Goal: Task Accomplishment & Management: Manage account settings

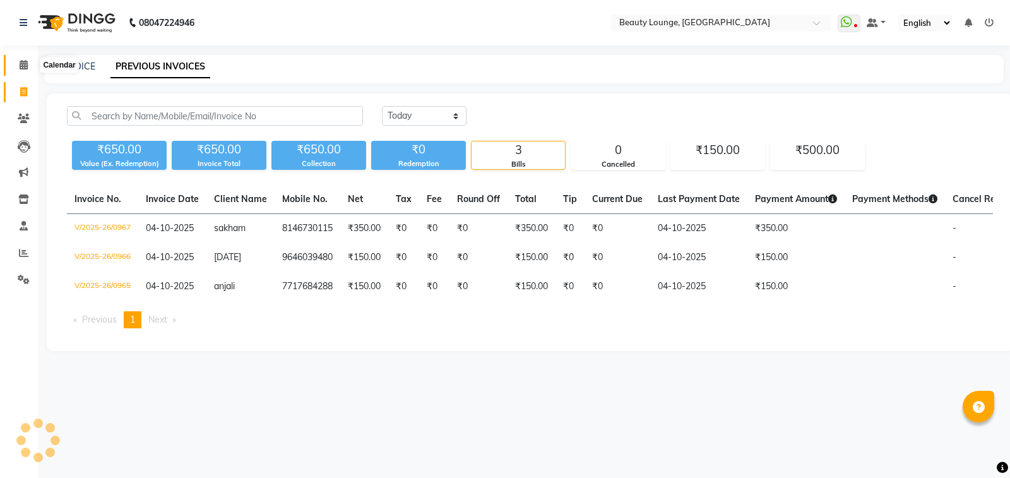
click at [27, 63] on icon at bounding box center [24, 64] width 8 height 9
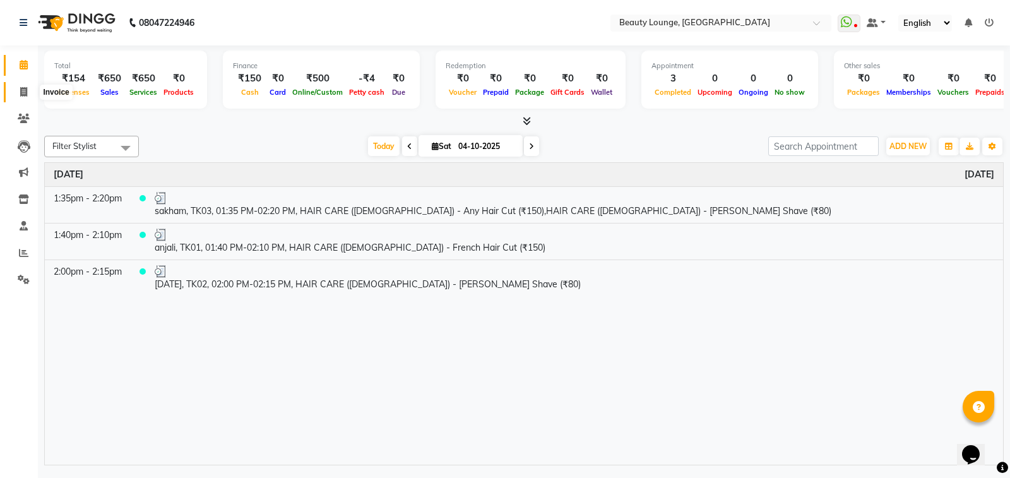
drag, startPoint x: 20, startPoint y: 90, endPoint x: 25, endPoint y: 82, distance: 9.1
click at [20, 88] on icon at bounding box center [23, 91] width 7 height 9
select select "service"
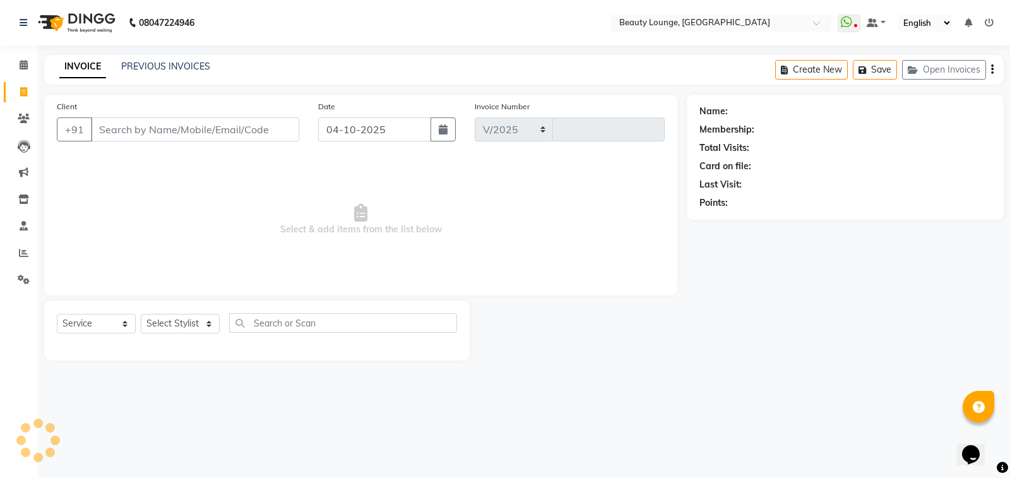
select select "649"
type input "0968"
select select "product"
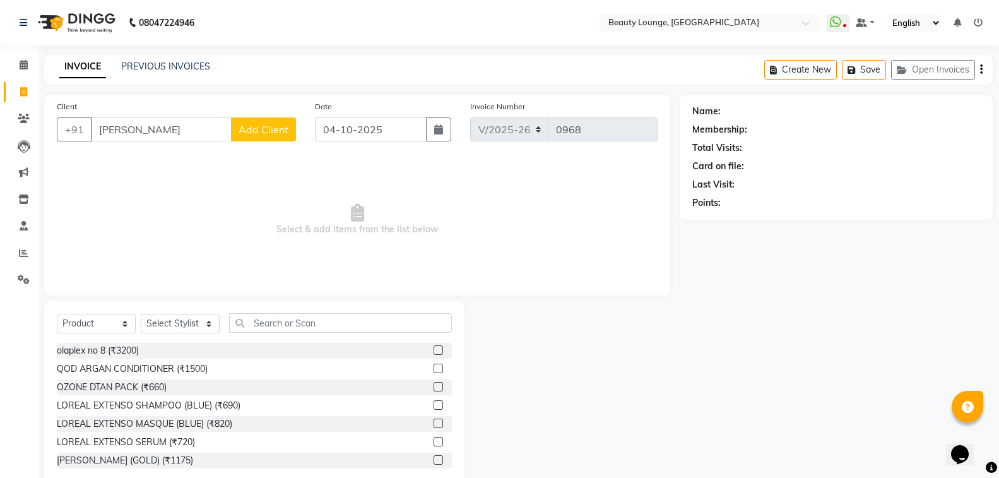
type input "[PERSON_NAME]"
click at [258, 134] on span "Add Client" at bounding box center [264, 129] width 50 height 13
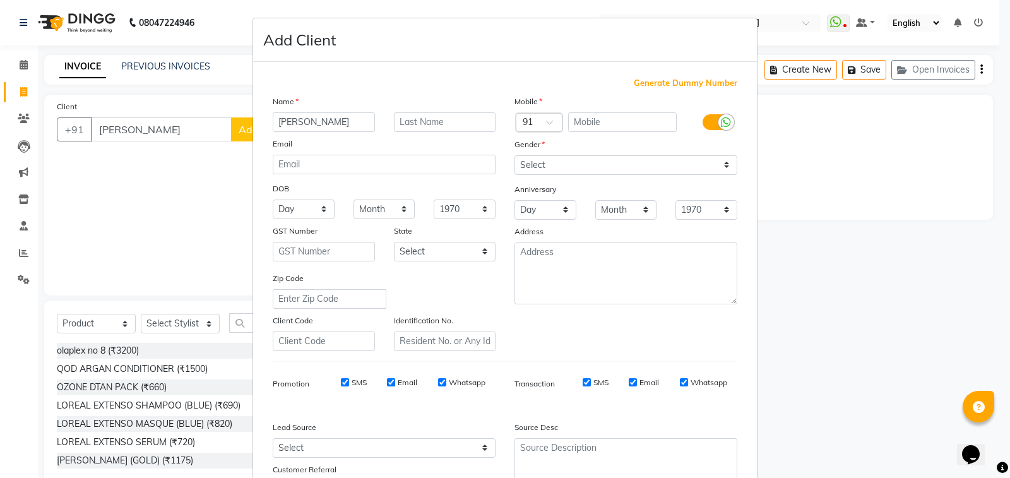
type input "[PERSON_NAME]"
type input "kaur"
click at [543, 164] on select "Select [DEMOGRAPHIC_DATA] [DEMOGRAPHIC_DATA] Other Prefer Not To Say" at bounding box center [625, 165] width 223 height 20
select select "[DEMOGRAPHIC_DATA]"
click at [514, 155] on select "Select [DEMOGRAPHIC_DATA] [DEMOGRAPHIC_DATA] Other Prefer Not To Say" at bounding box center [625, 165] width 223 height 20
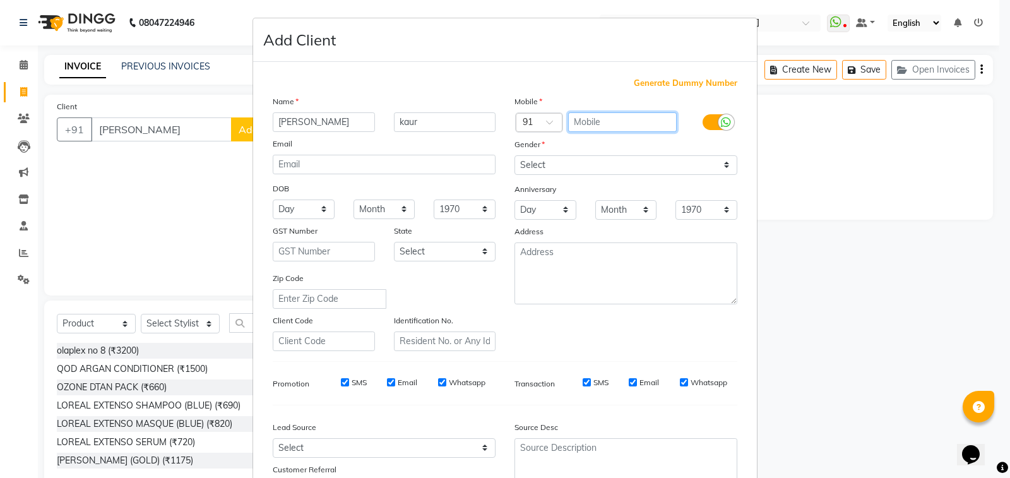
click at [586, 125] on input "text" at bounding box center [622, 122] width 109 height 20
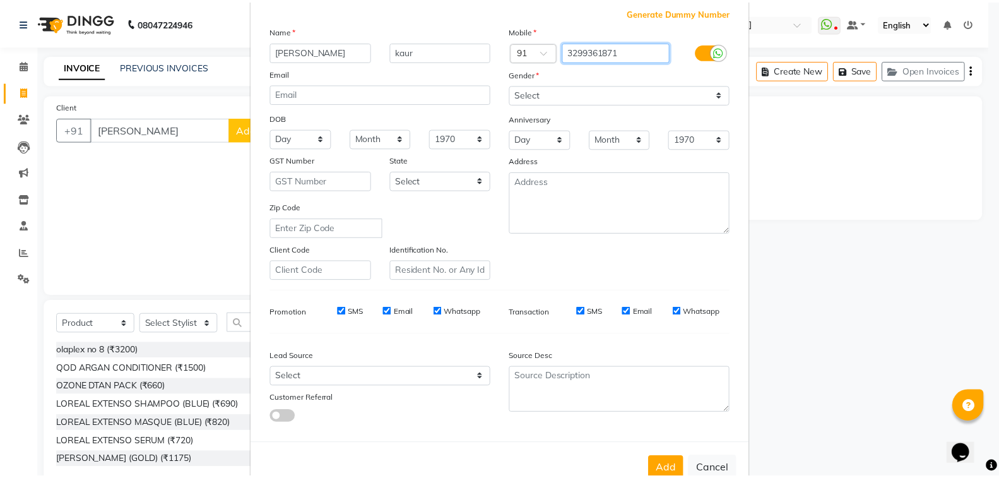
scroll to position [105, 0]
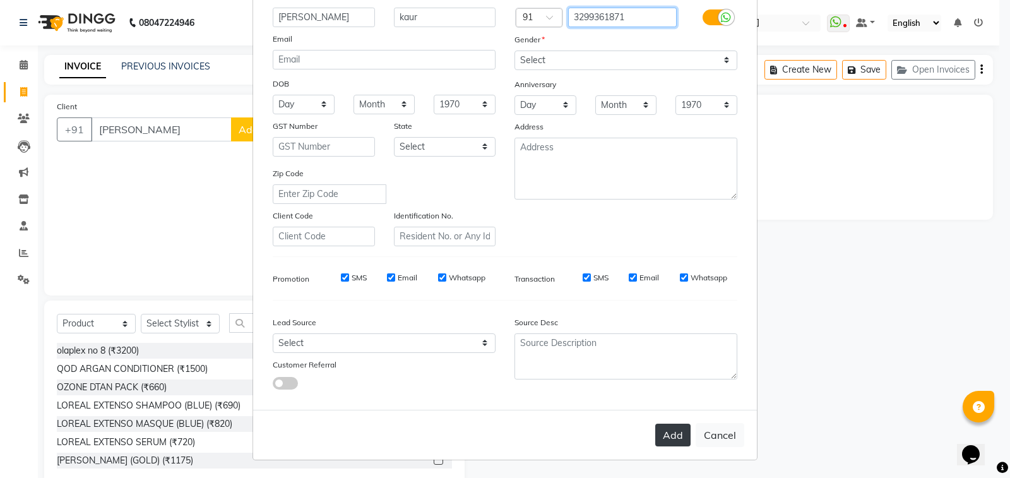
type input "3299361871"
click at [679, 441] on button "Add" at bounding box center [672, 435] width 35 height 23
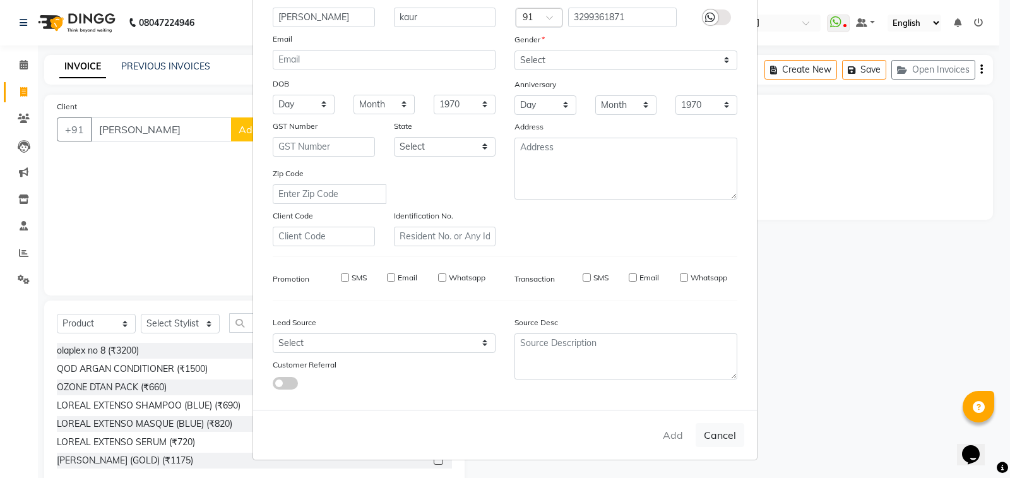
type input "3299361871"
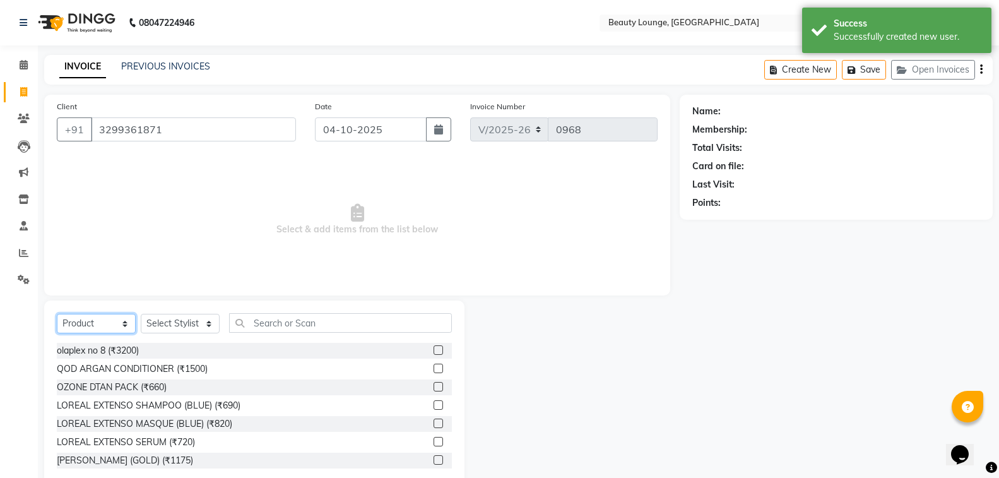
drag, startPoint x: 78, startPoint y: 324, endPoint x: 81, endPoint y: 330, distance: 7.1
click at [78, 324] on select "Select Service Product Membership Package Voucher Prepaid Gift Card" at bounding box center [96, 324] width 79 height 20
select select "service"
click at [57, 314] on select "Select Service Product Membership Package Voucher Prepaid Gift Card" at bounding box center [96, 324] width 79 height 20
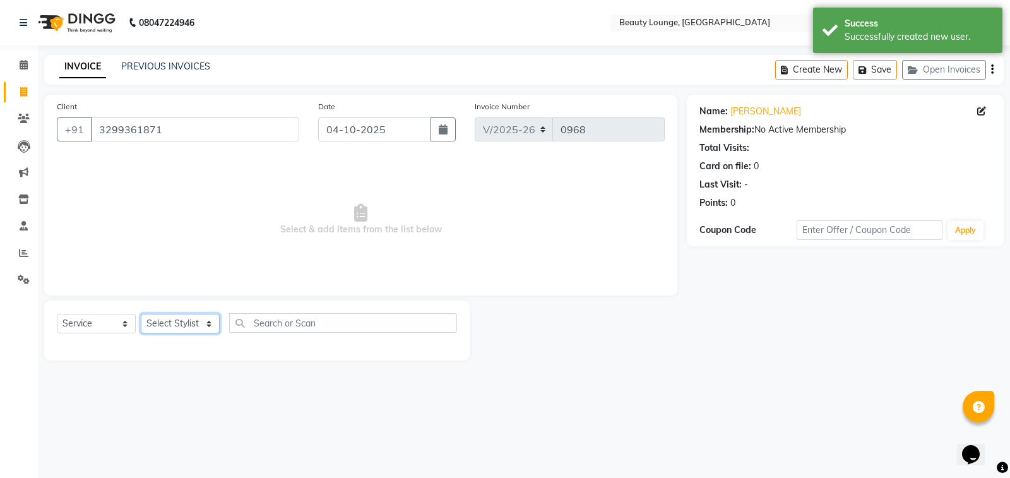
click at [162, 324] on select "Select Stylist [PERSON_NAME] [PERSON_NAME] golu [PERSON_NAME] [PERSON_NAME] [PE…" at bounding box center [180, 324] width 79 height 20
select select "76785"
click at [141, 314] on select "Select Stylist [PERSON_NAME] [PERSON_NAME] golu [PERSON_NAME] [PERSON_NAME] [PE…" at bounding box center [180, 324] width 79 height 20
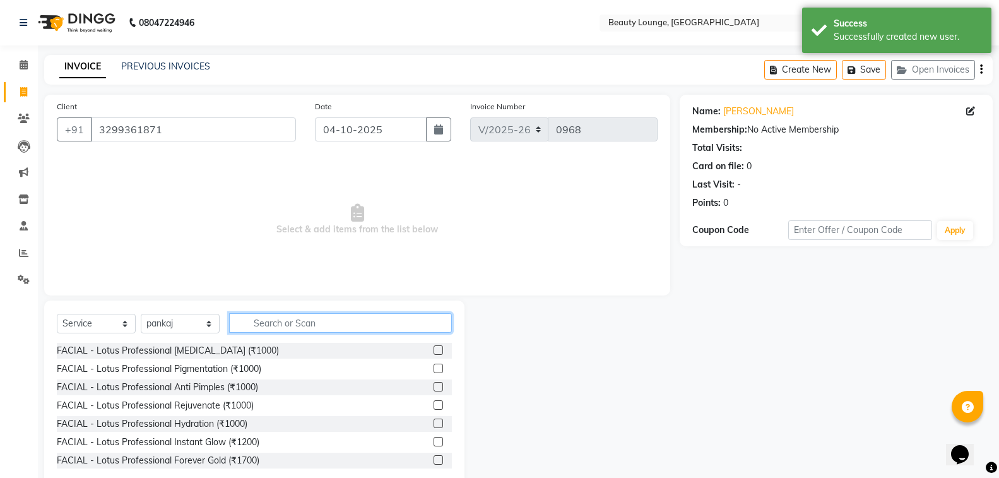
click at [271, 321] on input "text" at bounding box center [340, 323] width 223 height 20
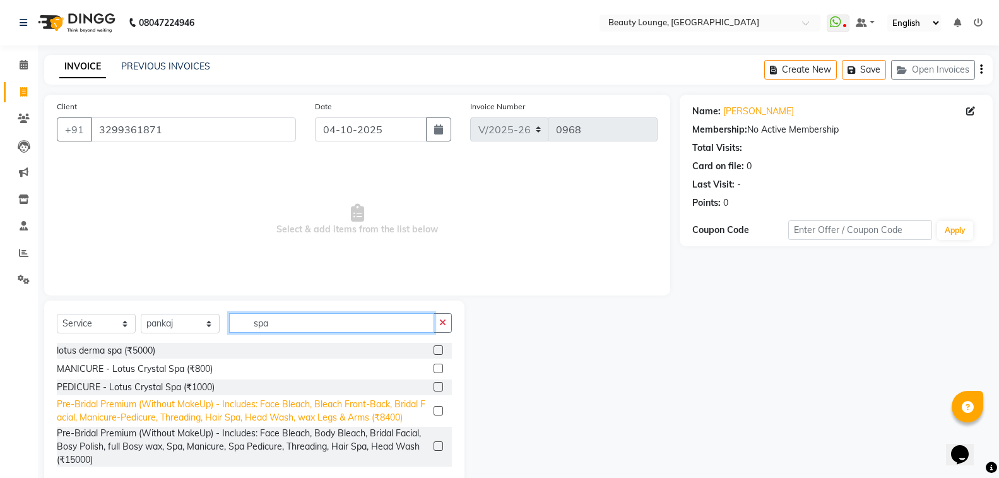
scroll to position [18, 0]
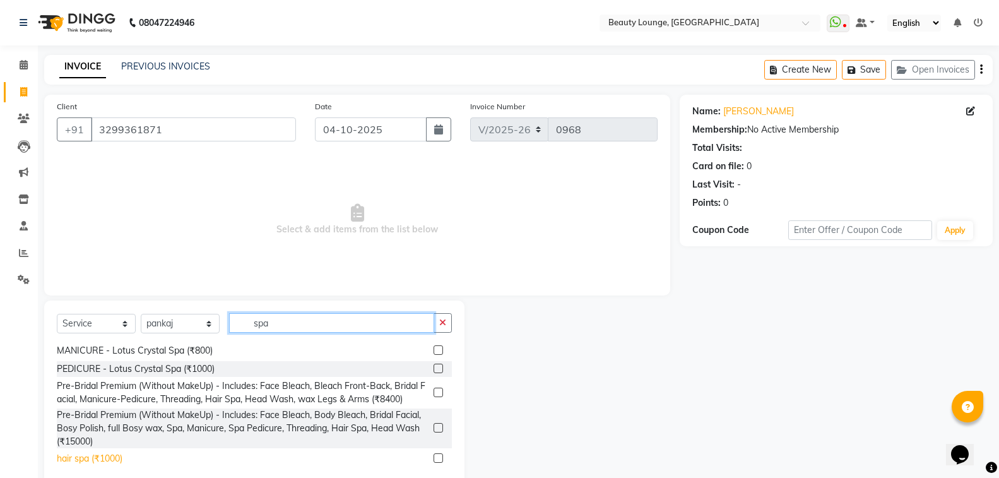
type input "spa"
click at [112, 460] on div "hair spa (₹1000)" at bounding box center [90, 458] width 66 height 13
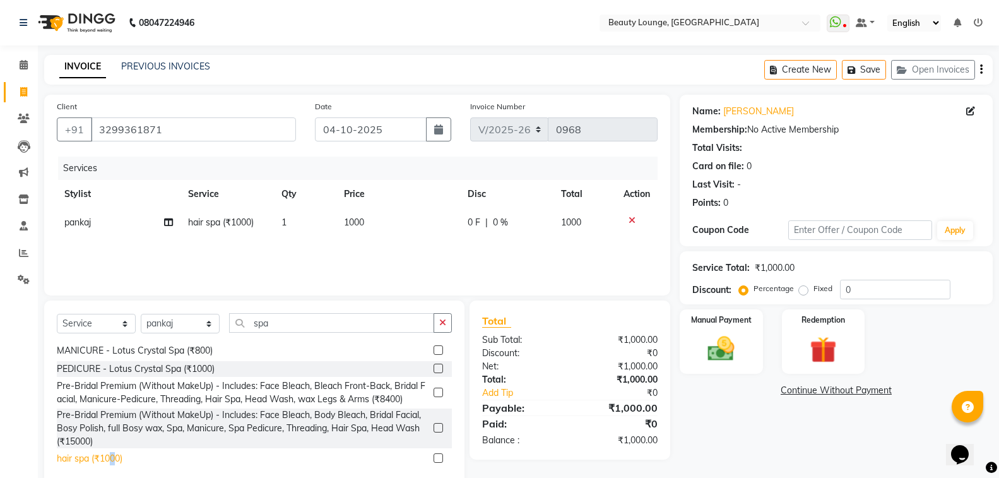
click at [112, 459] on div "hair spa (₹1000)" at bounding box center [90, 458] width 66 height 13
checkbox input "false"
click at [355, 225] on span "1000" at bounding box center [354, 221] width 20 height 11
select select "76785"
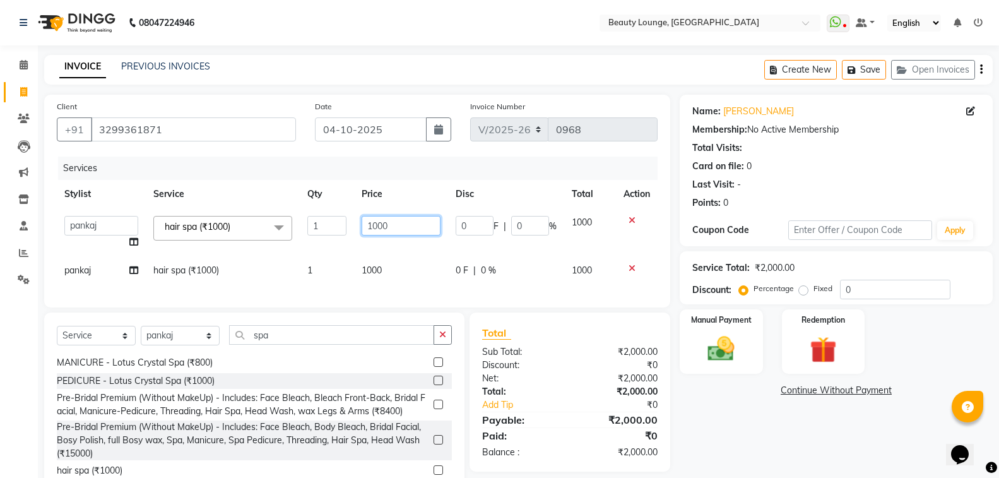
drag, startPoint x: 392, startPoint y: 225, endPoint x: 343, endPoint y: 232, distance: 49.6
click at [338, 232] on tr "[PERSON_NAME] [PERSON_NAME] golu jasmeen [PERSON_NAME] [PERSON_NAME] A neha mam…" at bounding box center [357, 232] width 601 height 48
type input "1500"
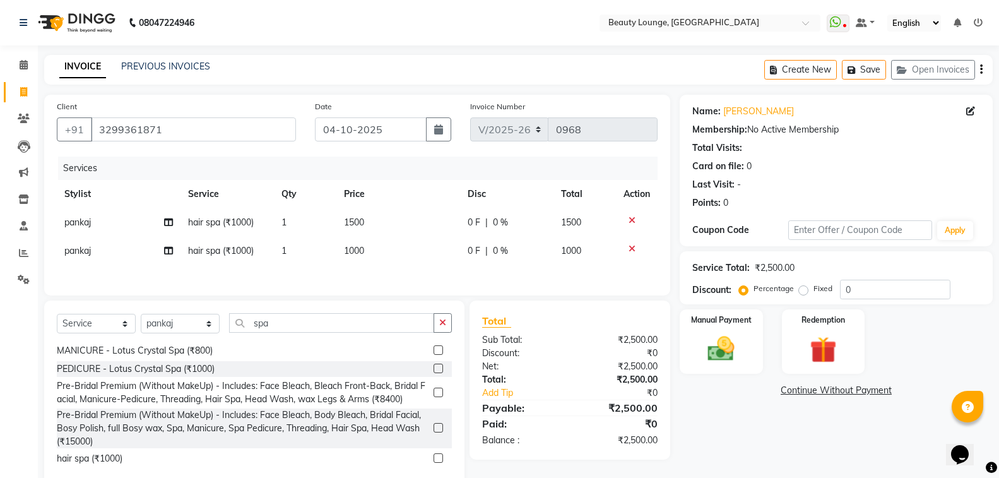
click at [427, 256] on td "1000" at bounding box center [398, 251] width 124 height 28
select select "76785"
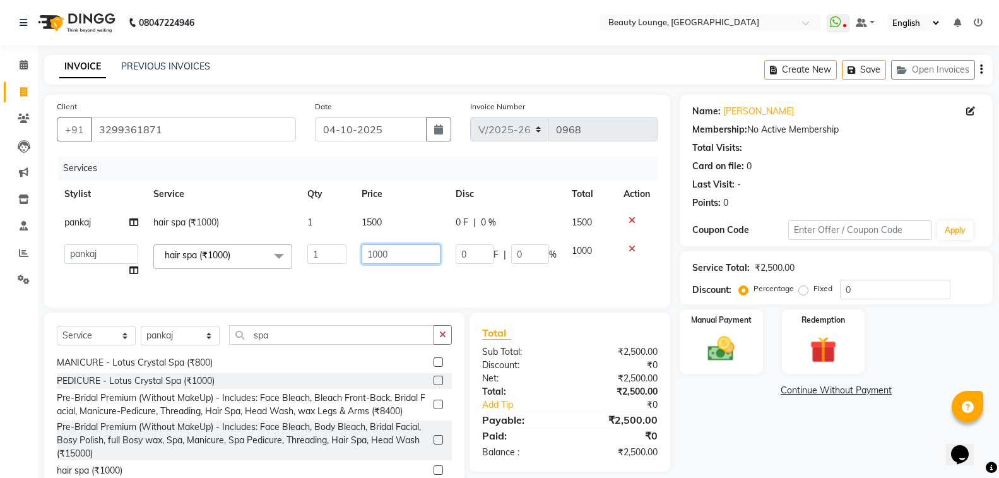
drag, startPoint x: 404, startPoint y: 256, endPoint x: 316, endPoint y: 250, distance: 88.6
click at [316, 250] on tr "[PERSON_NAME] [PERSON_NAME] golu jasmeen [PERSON_NAME] [PERSON_NAME] A neha mam…" at bounding box center [357, 261] width 601 height 48
type input "1500"
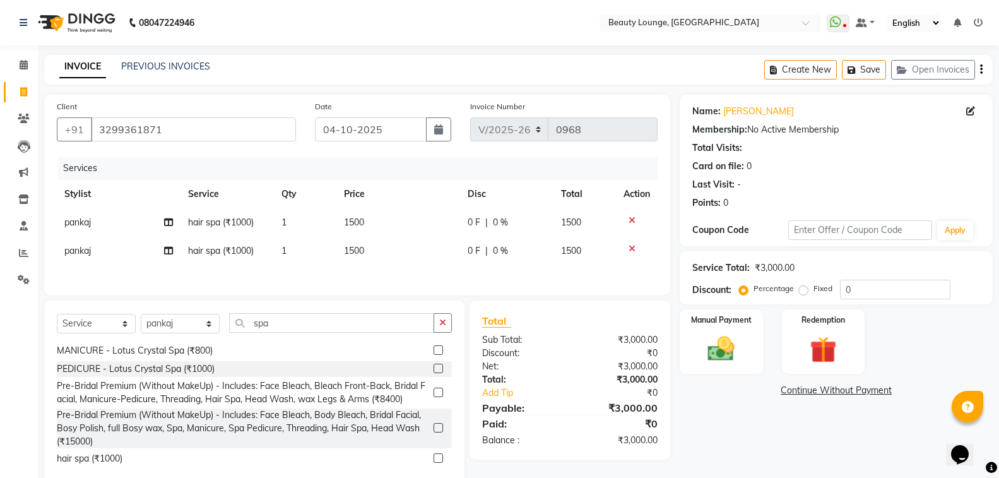
click at [385, 282] on div "Services Stylist Service Qty Price Disc Total Action pankaj hair spa (₹1000) 1 …" at bounding box center [357, 220] width 601 height 126
click at [78, 251] on span "pankaj" at bounding box center [77, 250] width 27 height 11
select select "76785"
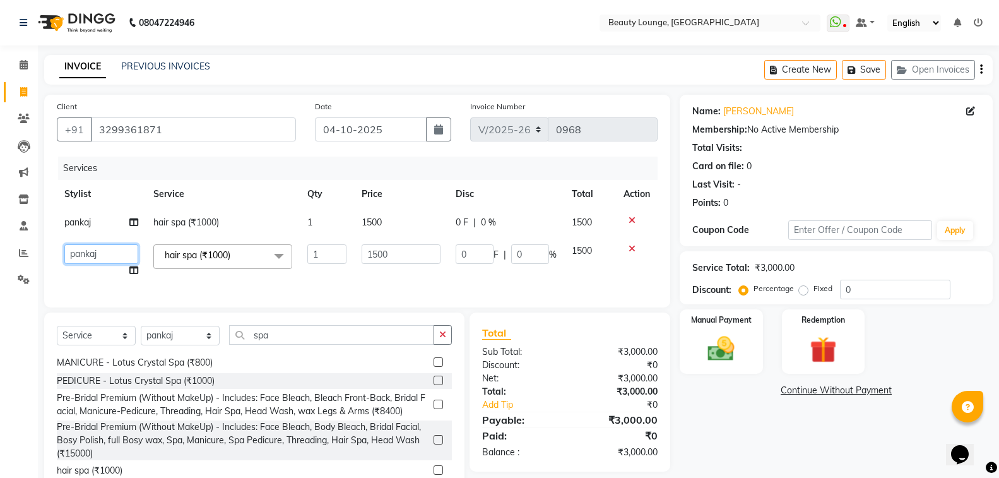
click at [90, 257] on select "[PERSON_NAME] [PERSON_NAME] golu [PERSON_NAME] [PERSON_NAME] [PERSON_NAME] A ne…" at bounding box center [101, 254] width 74 height 20
click at [181, 345] on select "Select Stylist [PERSON_NAME] [PERSON_NAME] golu [PERSON_NAME] [PERSON_NAME] [PE…" at bounding box center [180, 336] width 79 height 20
select select "90508"
click at [141, 336] on select "Select Stylist [PERSON_NAME] [PERSON_NAME] golu [PERSON_NAME] [PERSON_NAME] [PE…" at bounding box center [180, 336] width 79 height 20
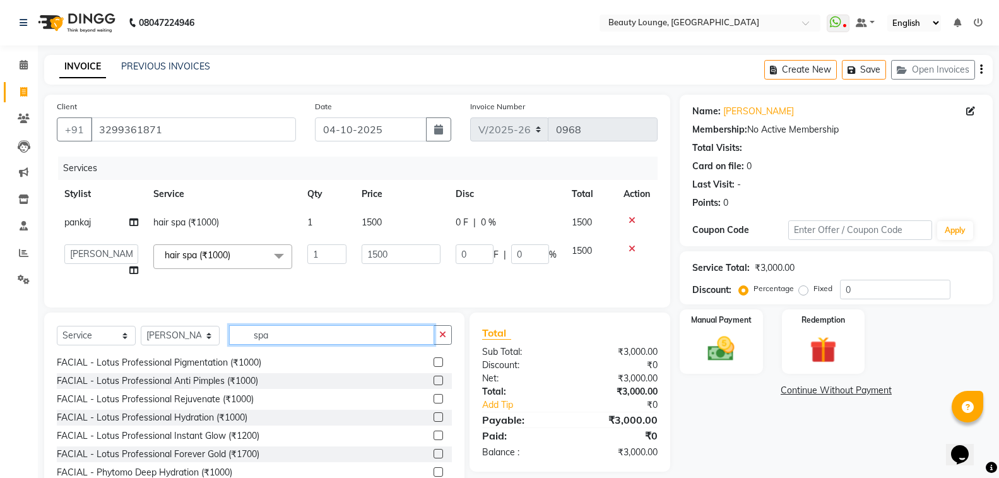
drag, startPoint x: 290, startPoint y: 346, endPoint x: 215, endPoint y: 333, distance: 76.2
click at [215, 333] on div "Select Service Product Membership Package Voucher Prepaid Gift Card Select Styl…" at bounding box center [254, 405] width 420 height 186
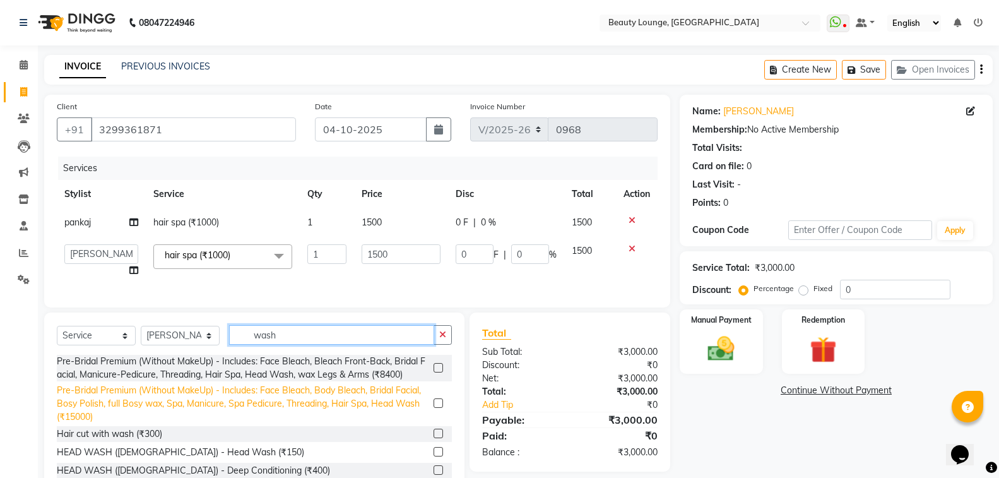
scroll to position [37, 0]
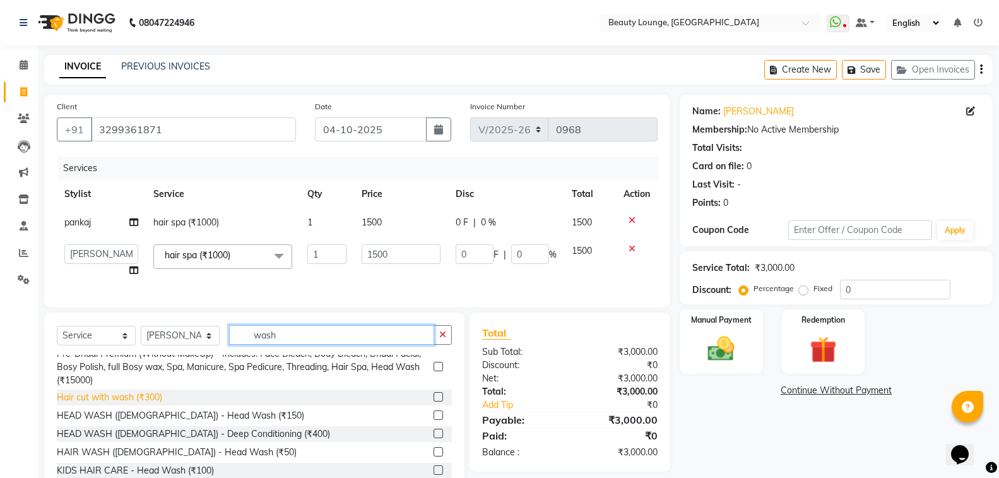
type input "wash"
click at [144, 401] on div "Hair cut with wash (₹300)" at bounding box center [254, 397] width 395 height 16
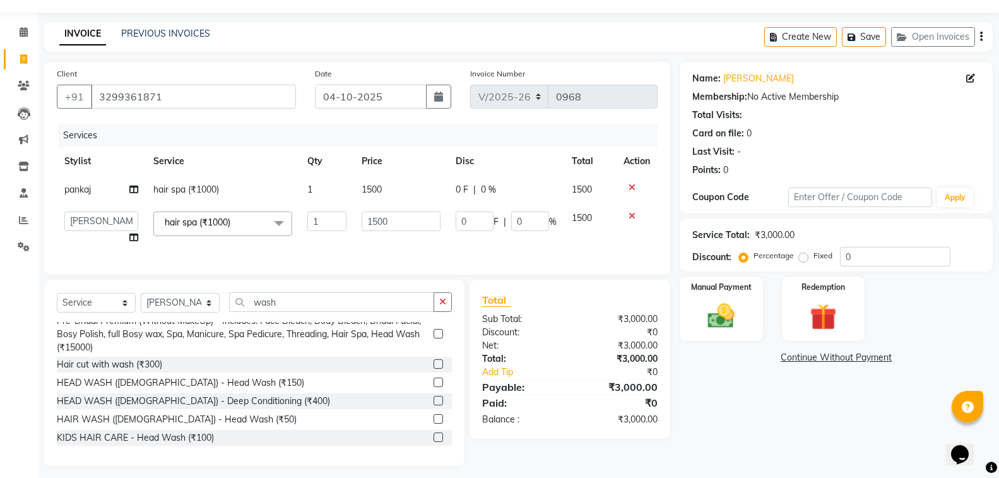
scroll to position [50, 0]
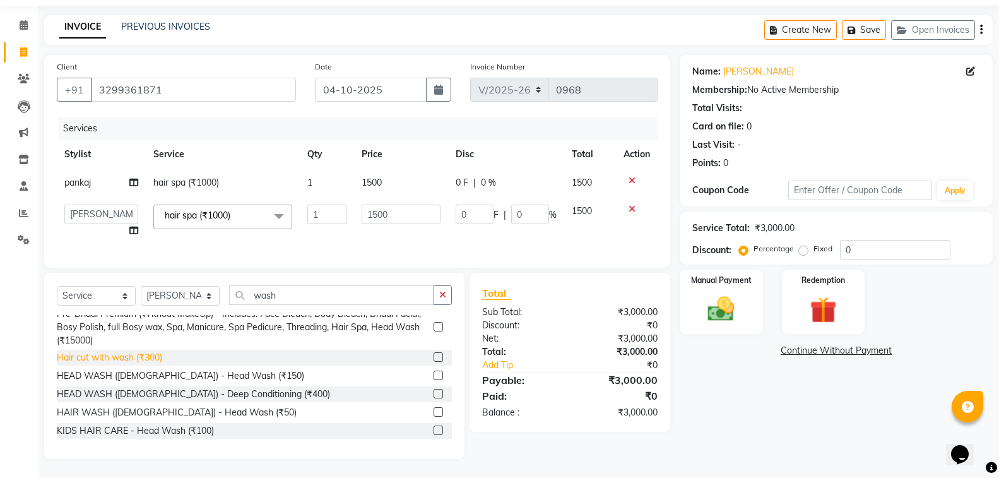
click at [134, 354] on div "Hair cut with wash (₹300)" at bounding box center [109, 357] width 105 height 13
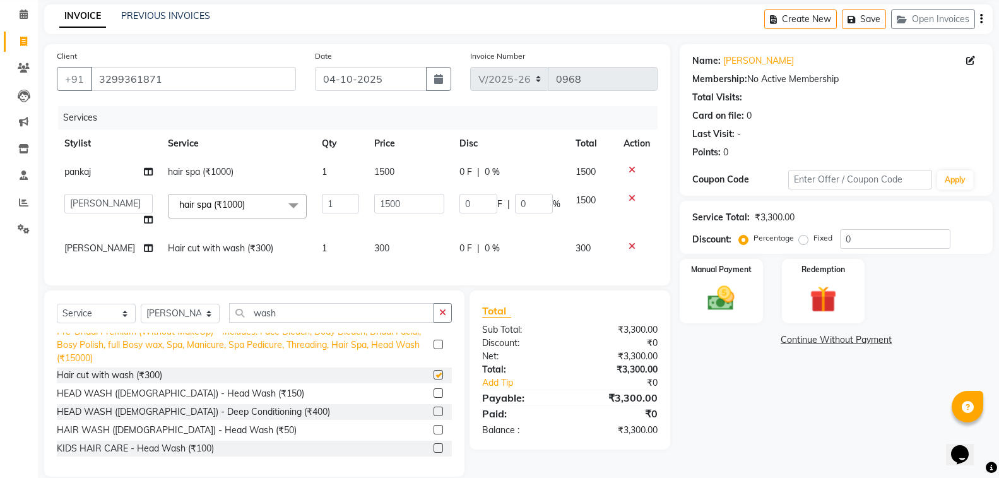
checkbox input "false"
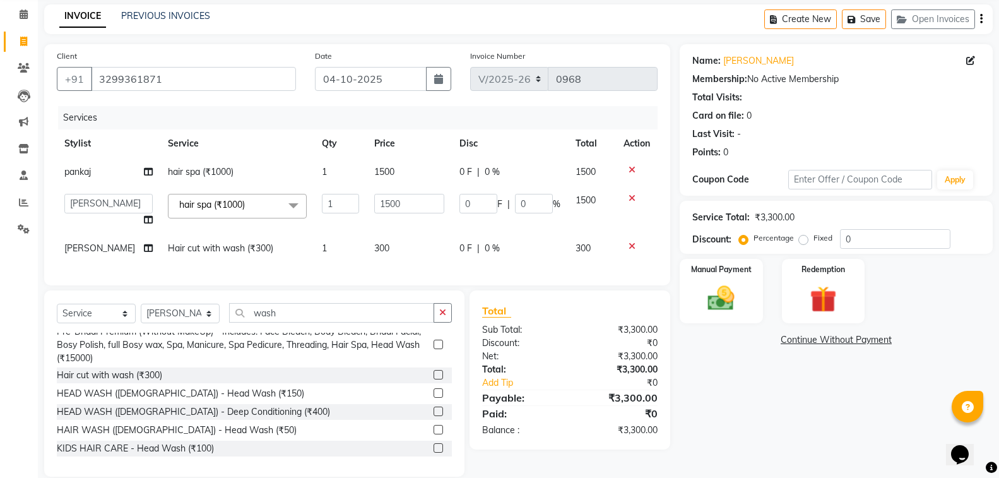
click at [374, 249] on span "300" at bounding box center [381, 247] width 15 height 11
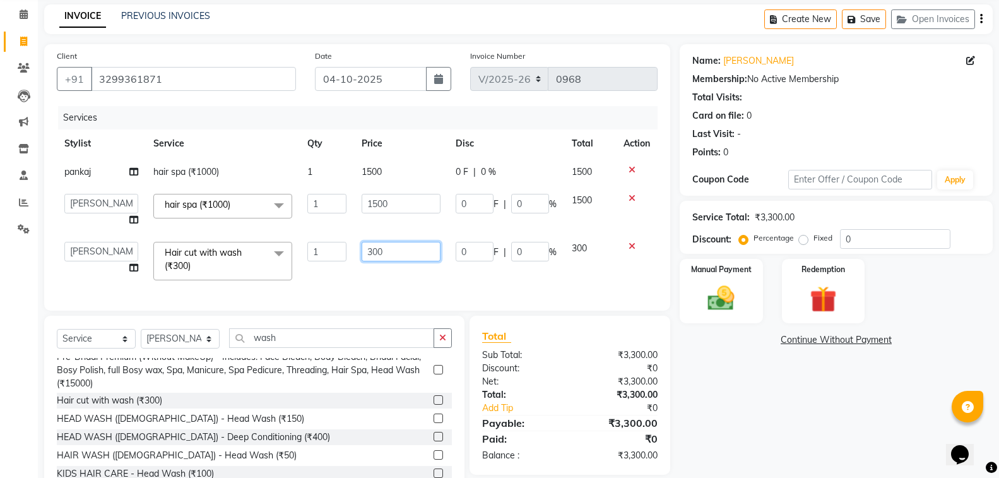
drag, startPoint x: 398, startPoint y: 249, endPoint x: 287, endPoint y: 237, distance: 111.7
click at [287, 237] on tr "[PERSON_NAME] [PERSON_NAME] golu jasmeen [PERSON_NAME] [PERSON_NAME] A neha mam…" at bounding box center [357, 261] width 601 height 54
type input "450"
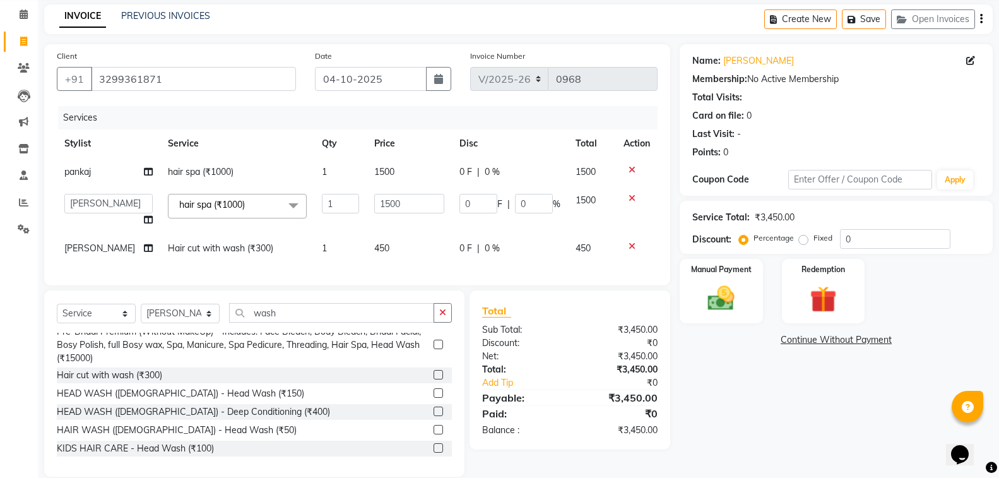
click at [368, 273] on div "Services Stylist Service Qty Price Disc Total Action pankaj hair spa (₹1000) 1 …" at bounding box center [357, 189] width 601 height 167
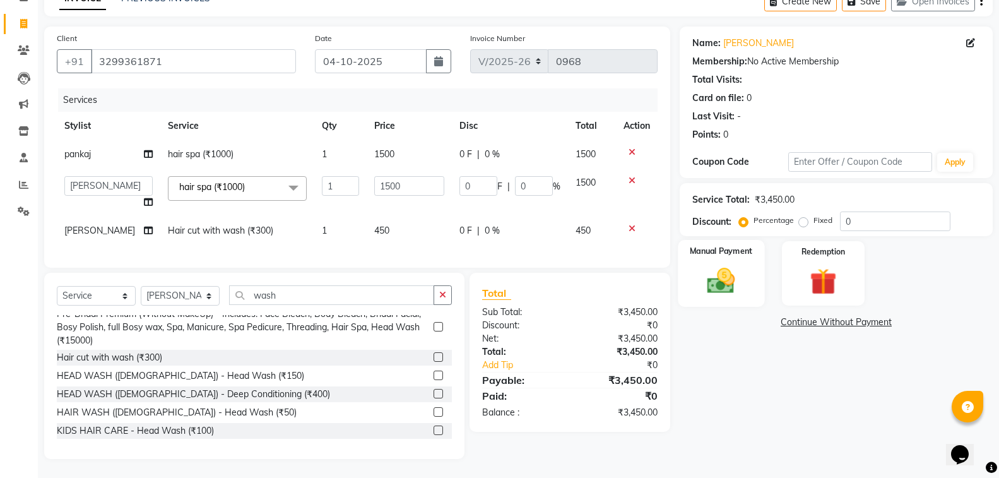
click at [711, 271] on img at bounding box center [721, 280] width 45 height 32
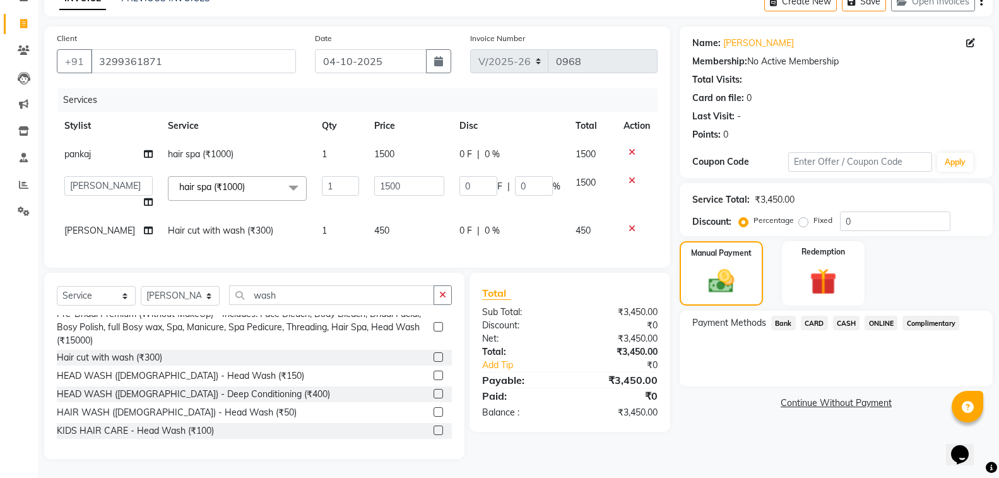
click at [846, 316] on span "CASH" at bounding box center [846, 323] width 27 height 15
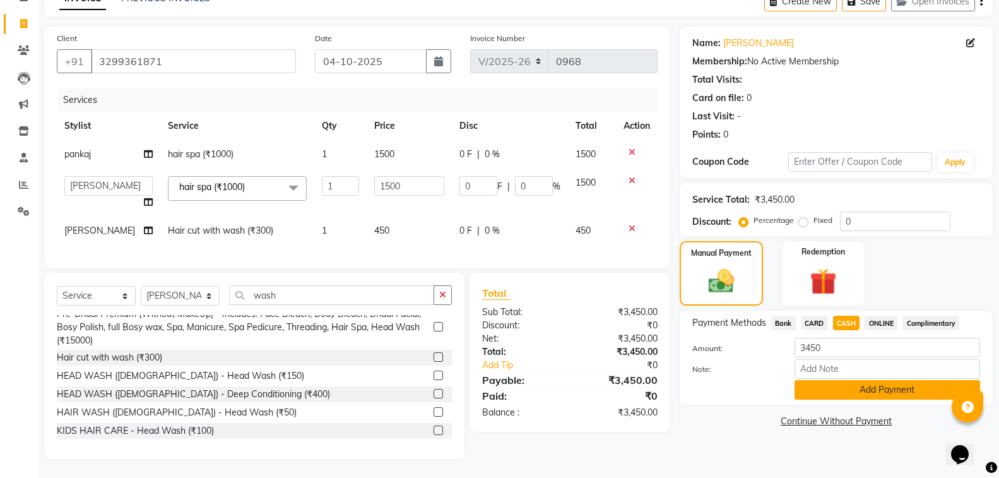
click at [865, 380] on button "Add Payment" at bounding box center [888, 390] width 186 height 20
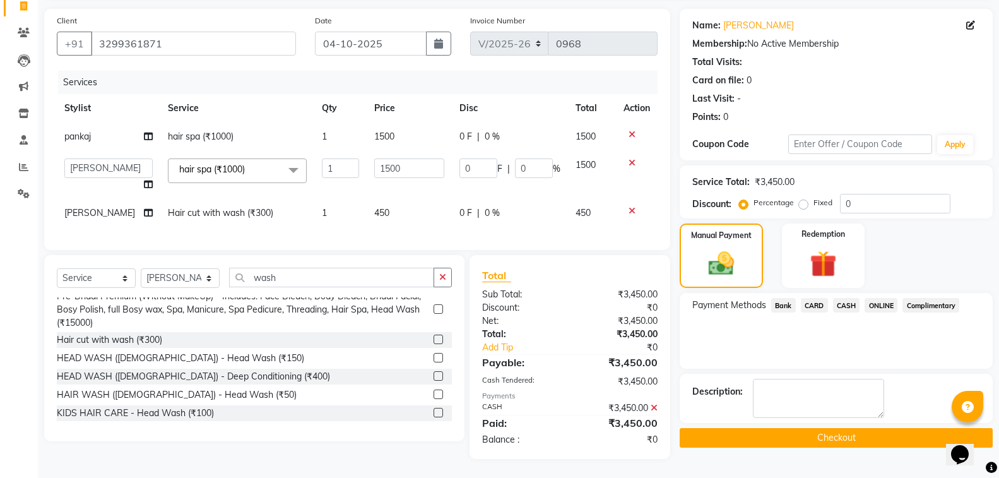
scroll to position [97, 0]
click at [879, 428] on button "Checkout" at bounding box center [836, 438] width 313 height 20
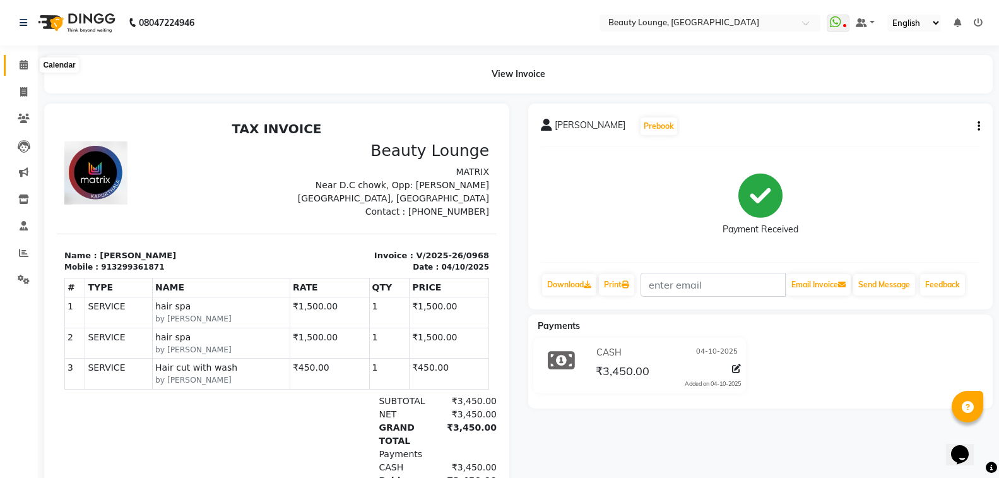
click at [21, 69] on span at bounding box center [24, 65] width 22 height 15
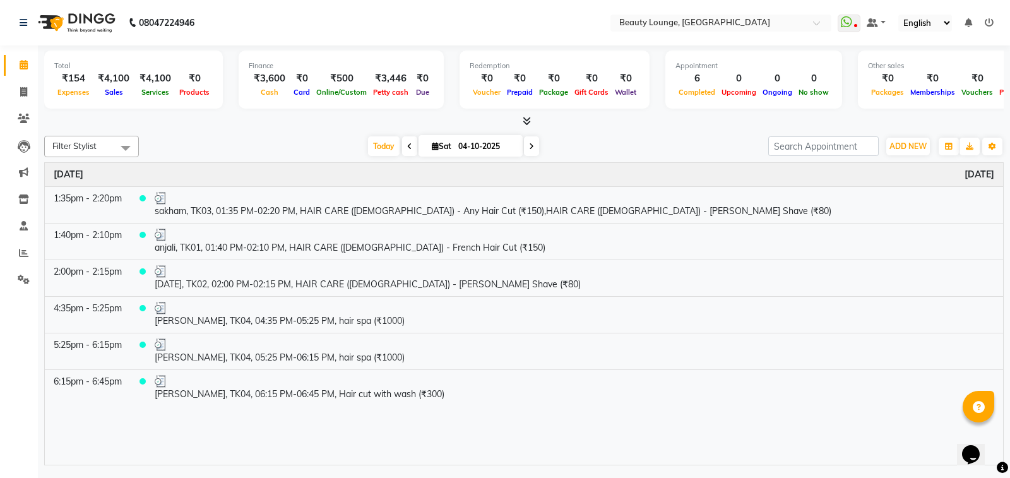
click at [848, 124] on div at bounding box center [523, 121] width 959 height 13
drag, startPoint x: 891, startPoint y: 133, endPoint x: 1009, endPoint y: 467, distance: 354.9
click at [1009, 410] on div "Total ₹154 Expenses ₹4,100 Sales ₹4,100 Services ₹0 Products Finance ₹3,600 Cas…" at bounding box center [524, 256] width 972 height 423
drag, startPoint x: 903, startPoint y: 140, endPoint x: 907, endPoint y: 162, distance: 21.8
click at [903, 141] on button "ADD NEW Toggle Dropdown" at bounding box center [908, 147] width 44 height 18
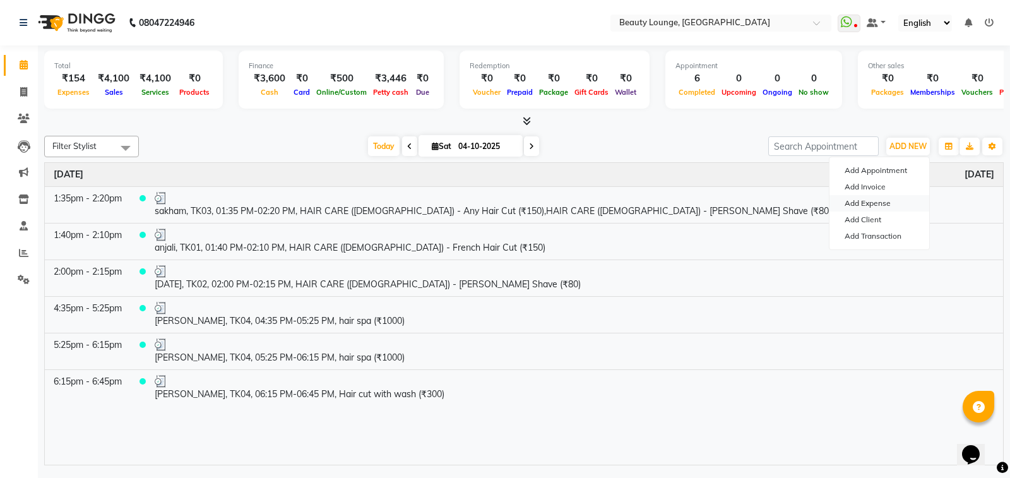
click at [876, 199] on link "Add Expense" at bounding box center [879, 203] width 100 height 16
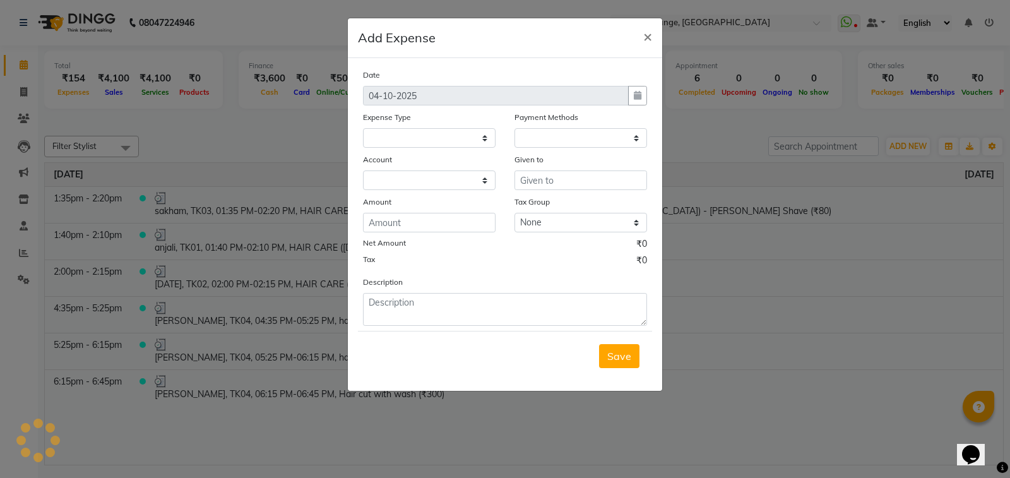
select select
select select "1"
select select "2528"
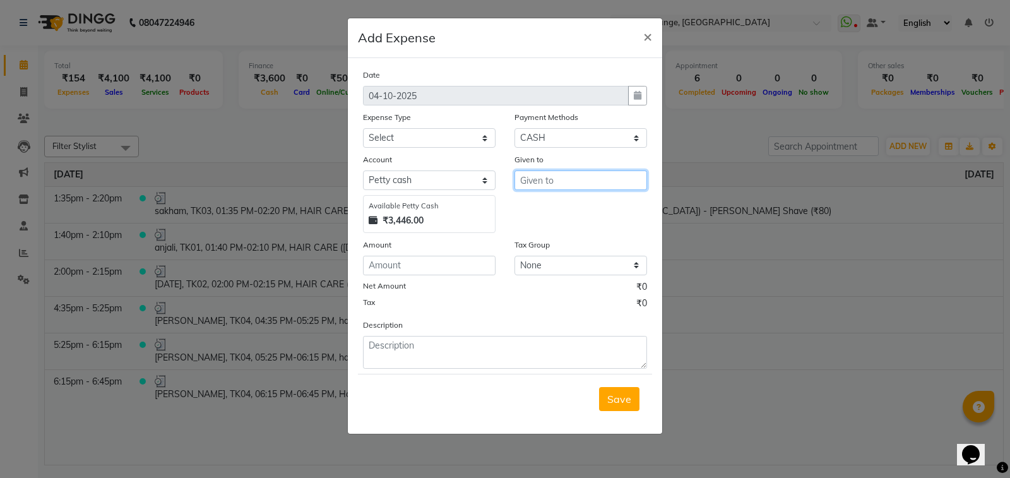
click at [545, 181] on input "text" at bounding box center [580, 180] width 133 height 20
click at [562, 205] on ngb-highlight "Rec eption" at bounding box center [553, 207] width 47 height 13
type input "Reception"
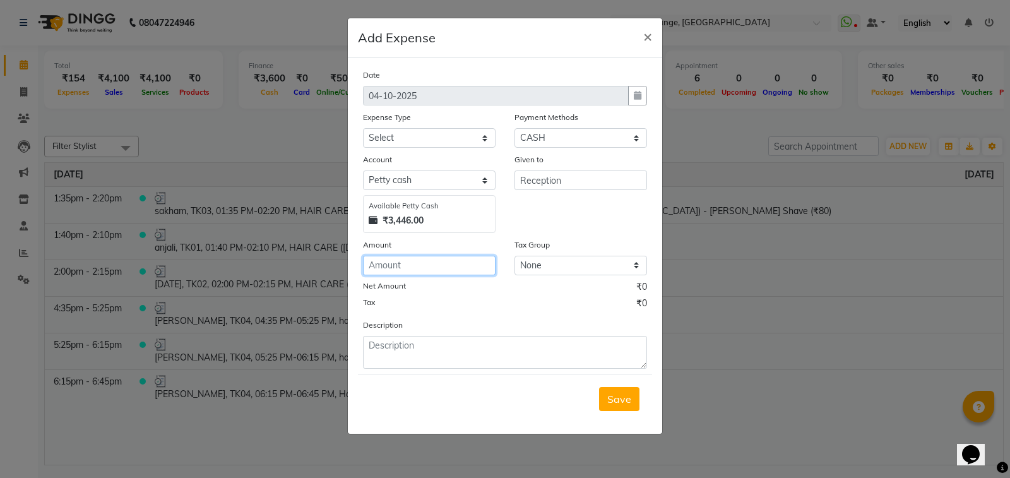
click at [424, 258] on input "number" at bounding box center [429, 266] width 133 height 20
type input "32"
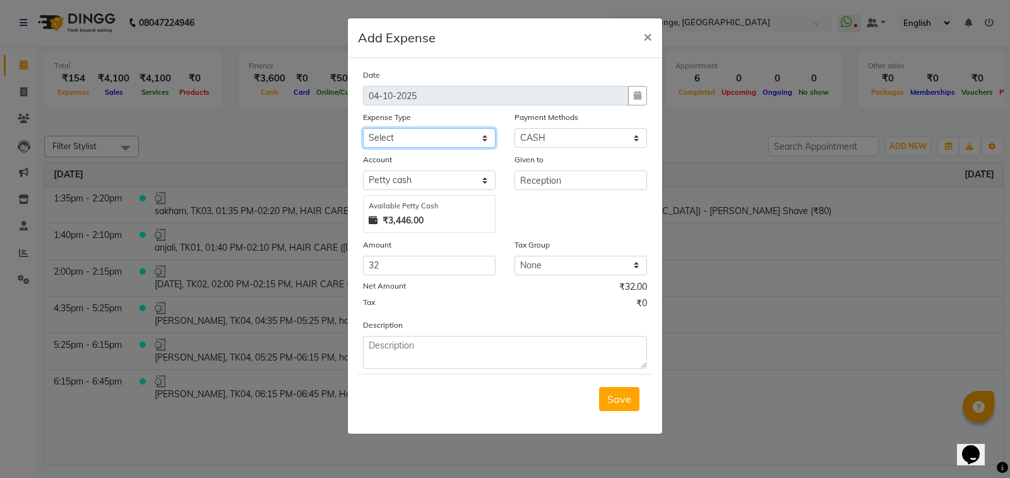
click at [427, 134] on select "Select Advance Salary Bank charges Car maintenance Cash transfer to bank Cash t…" at bounding box center [429, 138] width 133 height 20
select select "18"
click at [363, 128] on select "Select Advance Salary Bank charges Car maintenance Cash transfer to bank Cash t…" at bounding box center [429, 138] width 133 height 20
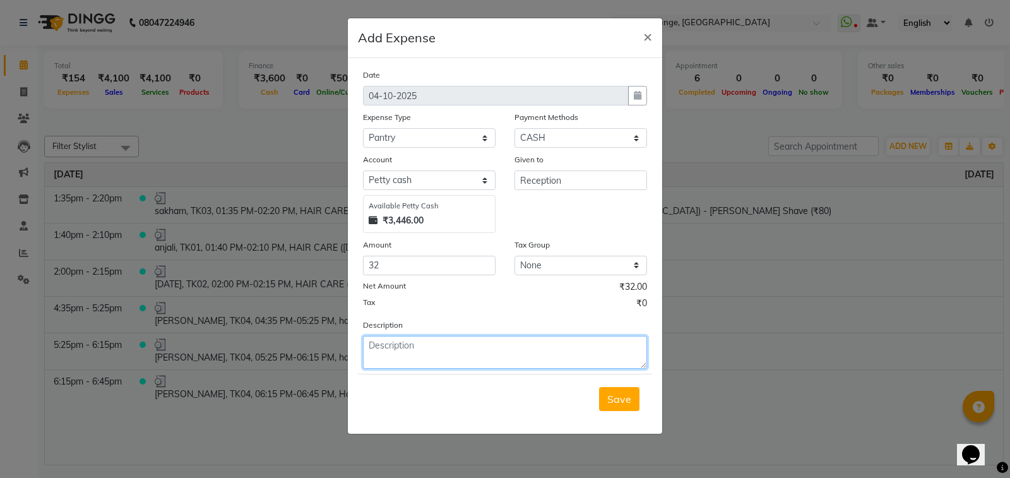
click at [456, 353] on textarea at bounding box center [505, 352] width 284 height 33
type textarea "milk"
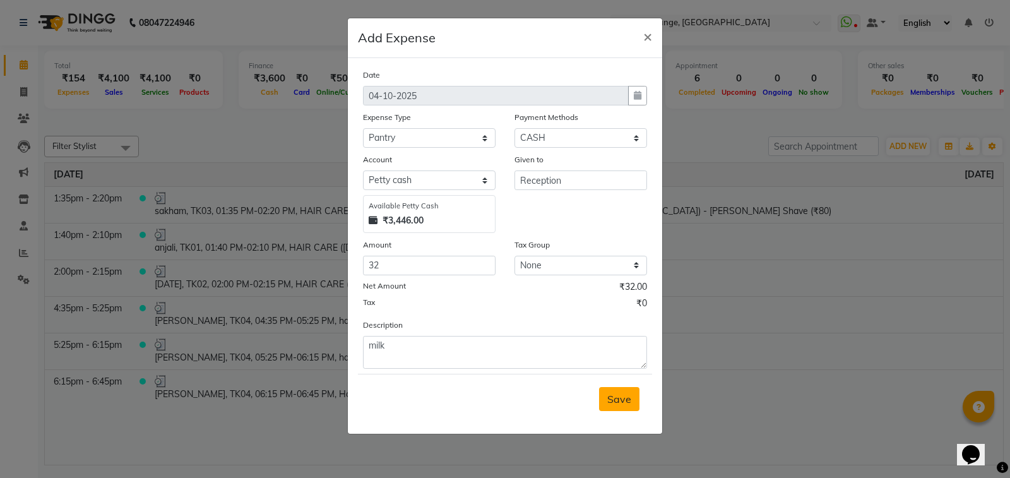
click at [612, 403] on span "Save" at bounding box center [619, 399] width 24 height 13
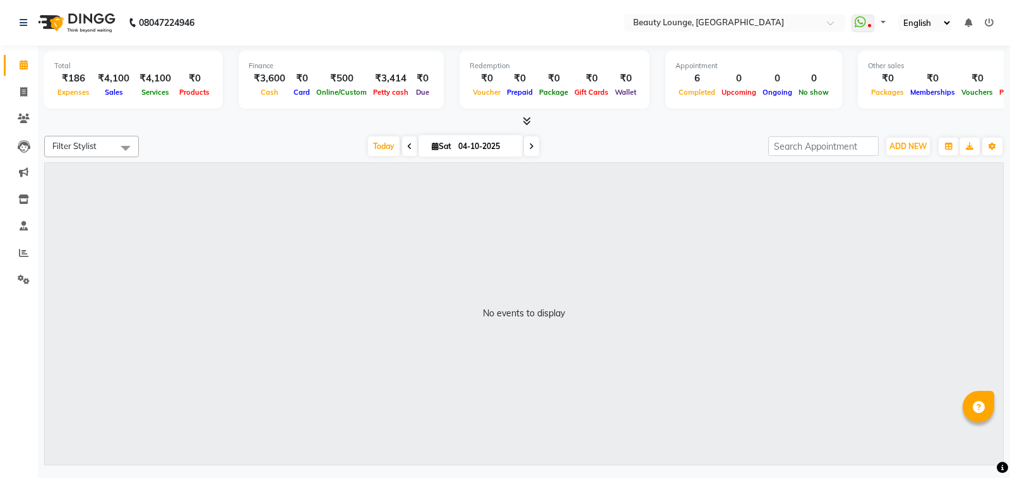
select select "en"
